Goal: Transaction & Acquisition: Subscribe to service/newsletter

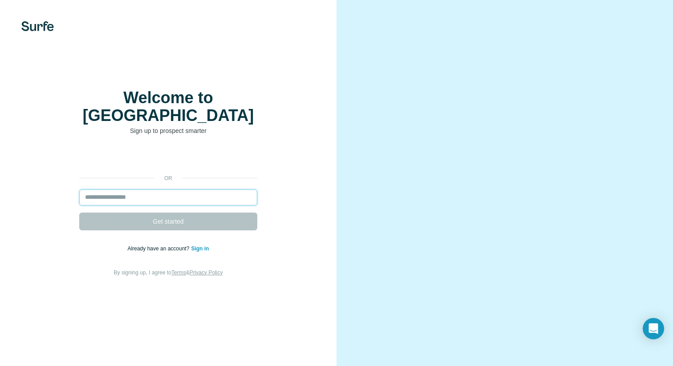
click at [134, 192] on input "email" at bounding box center [168, 198] width 178 height 16
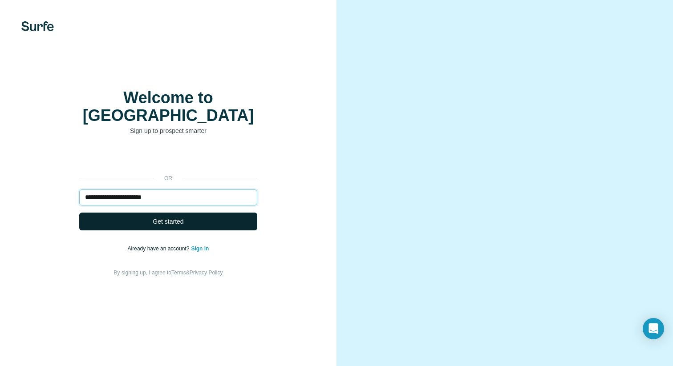
type input "**********"
click at [175, 217] on span "Get started" at bounding box center [168, 221] width 31 height 9
